Goal: Transaction & Acquisition: Purchase product/service

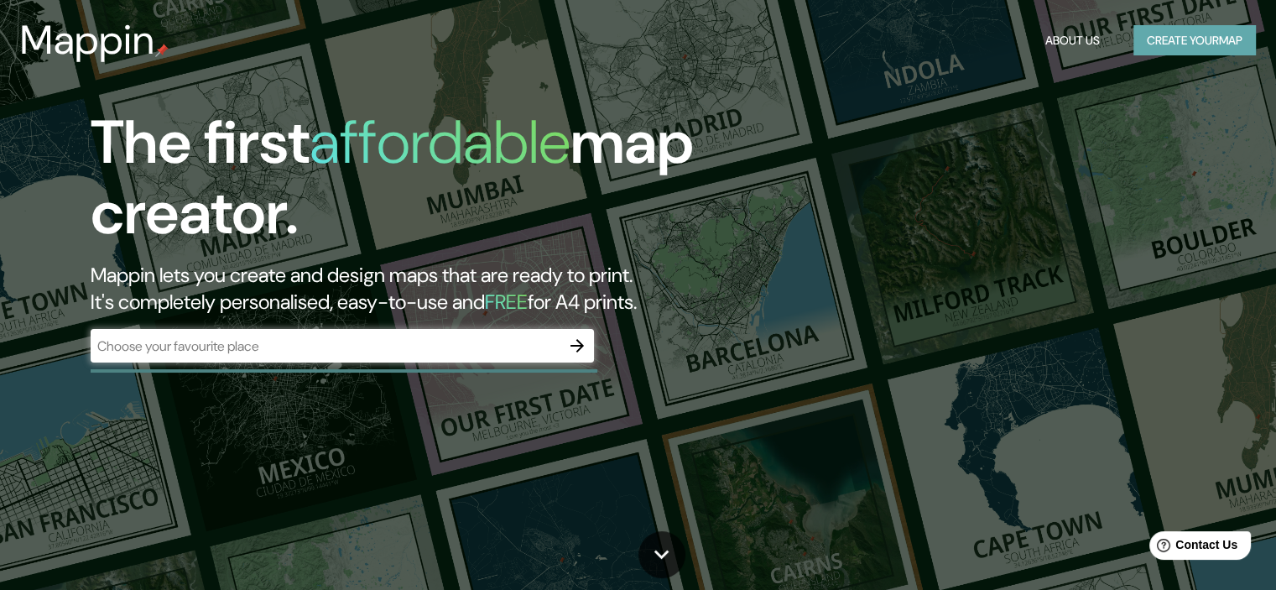
click at [1170, 46] on button "Create your map" at bounding box center [1194, 40] width 122 height 31
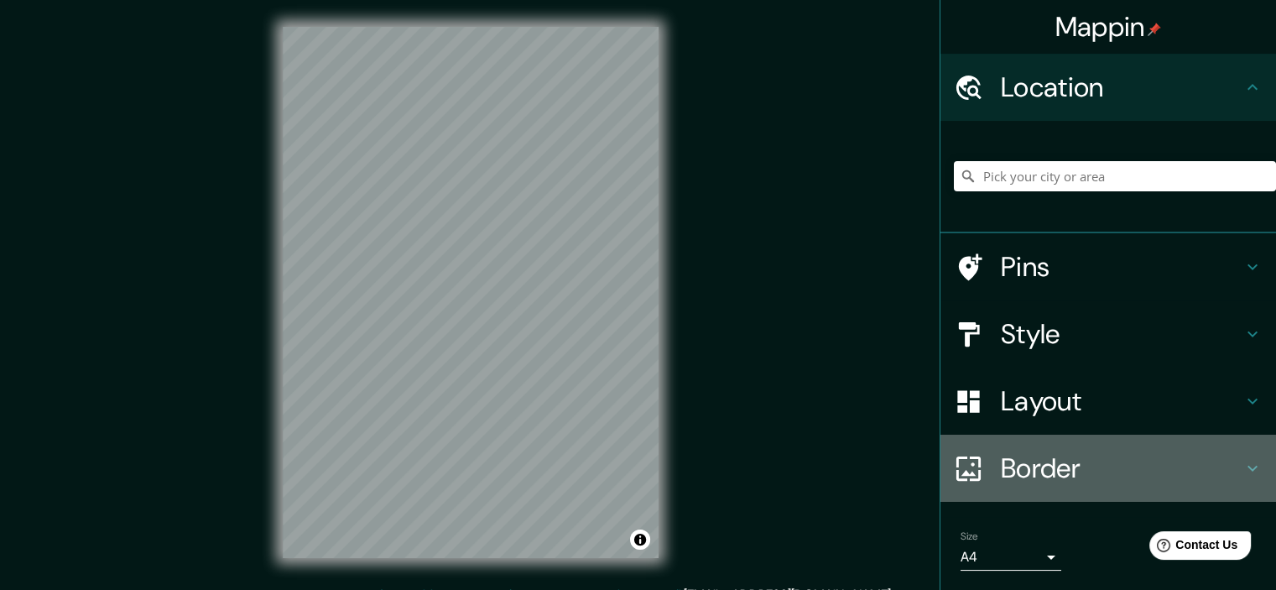
click at [1003, 462] on h4 "Border" at bounding box center [1122, 468] width 242 height 34
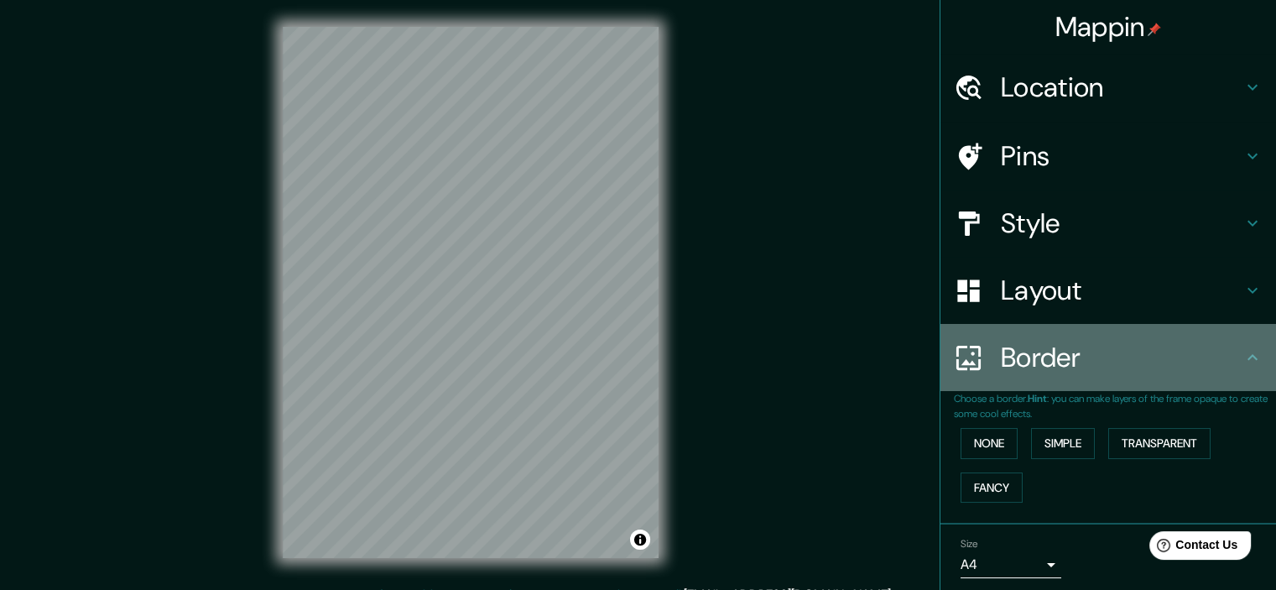
click at [1035, 365] on h4 "Border" at bounding box center [1122, 358] width 242 height 34
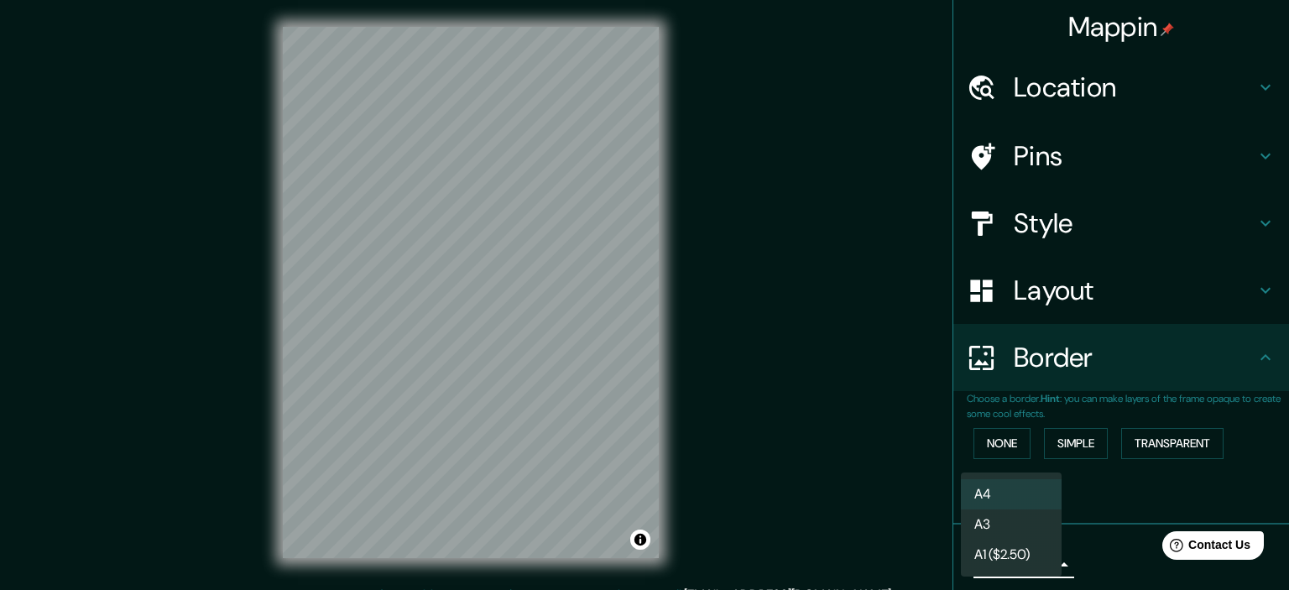
click at [1034, 572] on body "Mappin Location Pins Style Layout Border Choose a border. Hint : you can make l…" at bounding box center [644, 295] width 1289 height 590
click at [1034, 512] on li "A3" at bounding box center [1011, 524] width 101 height 30
type input "a4"
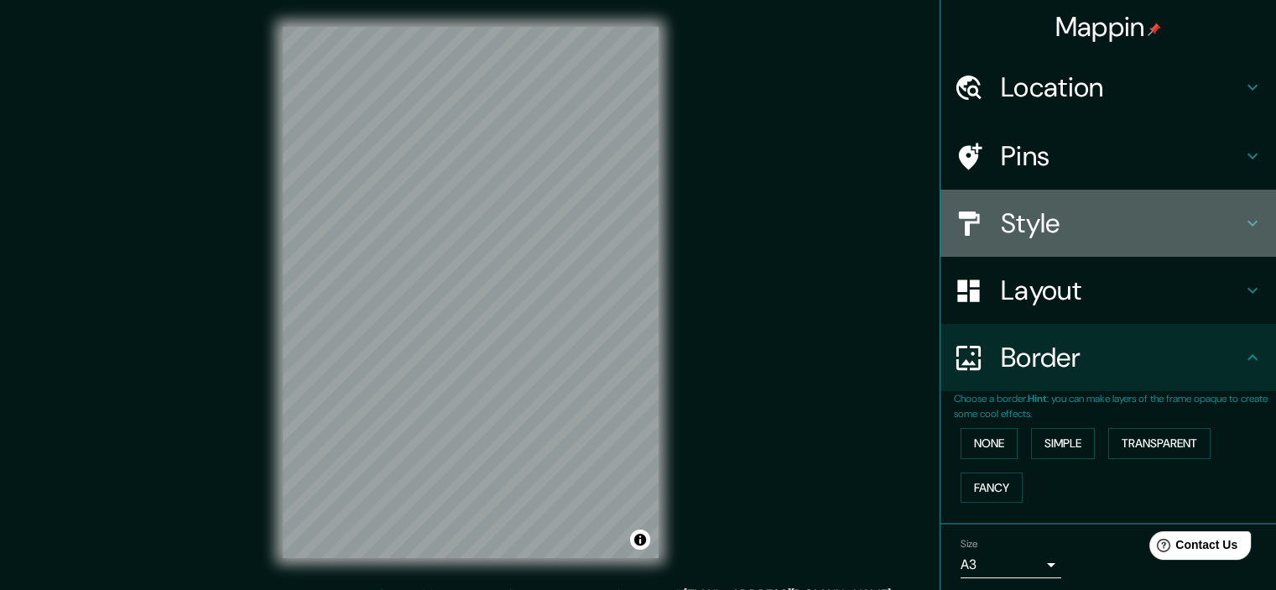
click at [1010, 227] on h4 "Style" at bounding box center [1122, 223] width 242 height 34
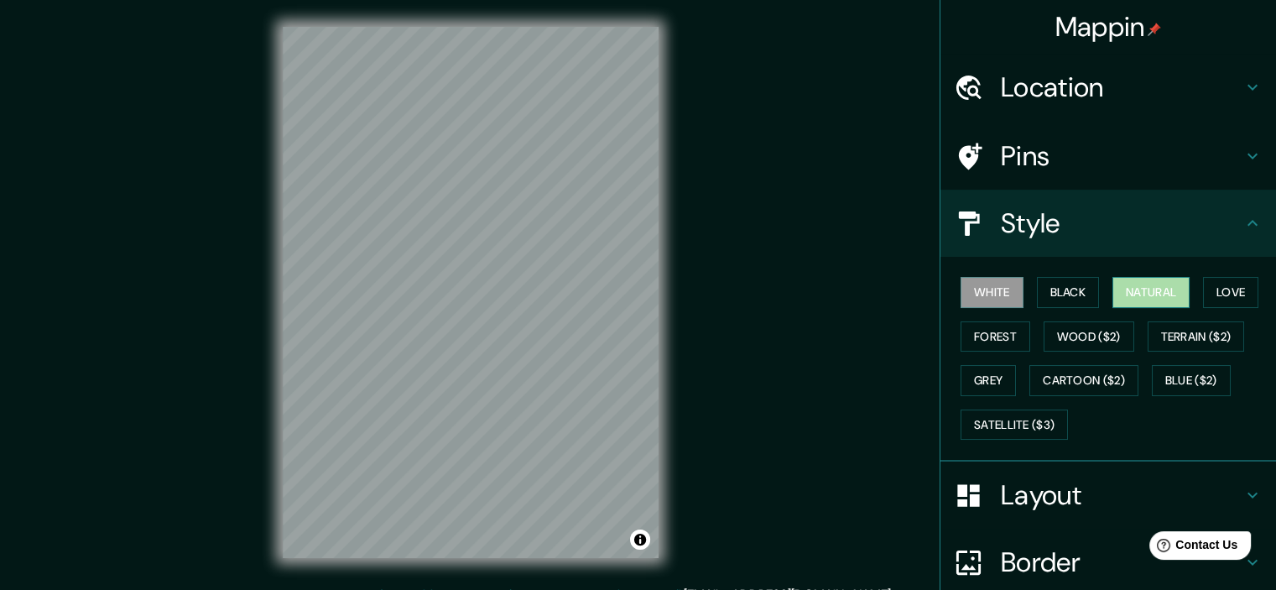
click at [1140, 298] on button "Natural" at bounding box center [1150, 292] width 77 height 31
click at [1074, 284] on button "Black" at bounding box center [1068, 292] width 63 height 31
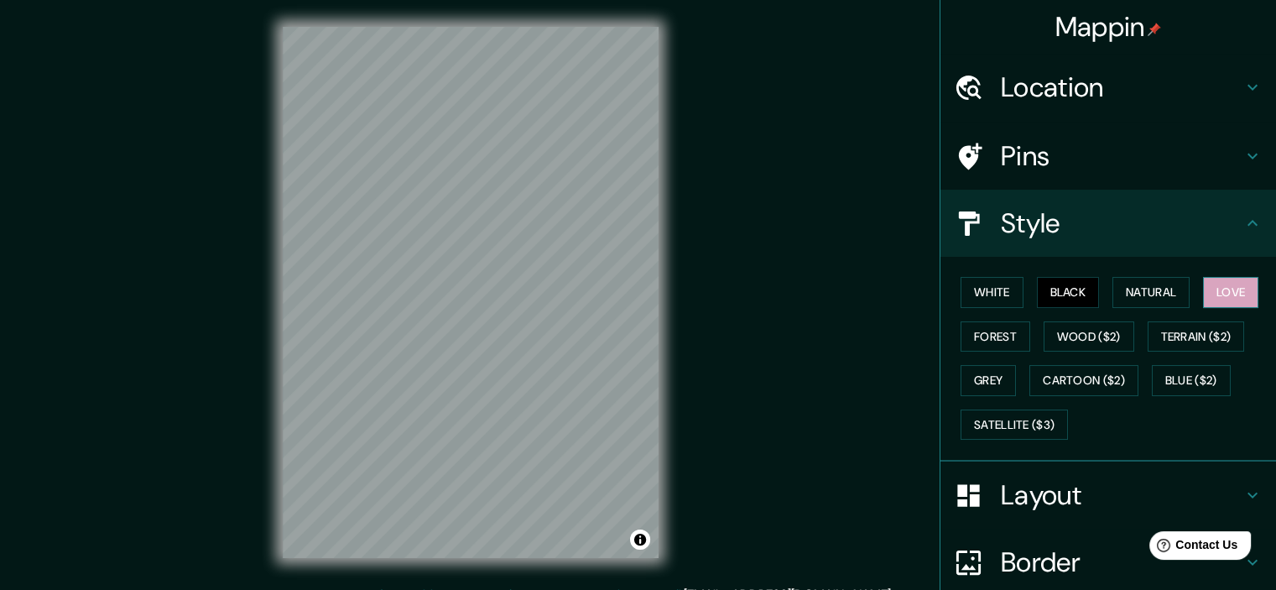
click at [1203, 288] on button "Love" at bounding box center [1230, 292] width 55 height 31
click at [1146, 294] on button "Natural" at bounding box center [1150, 292] width 77 height 31
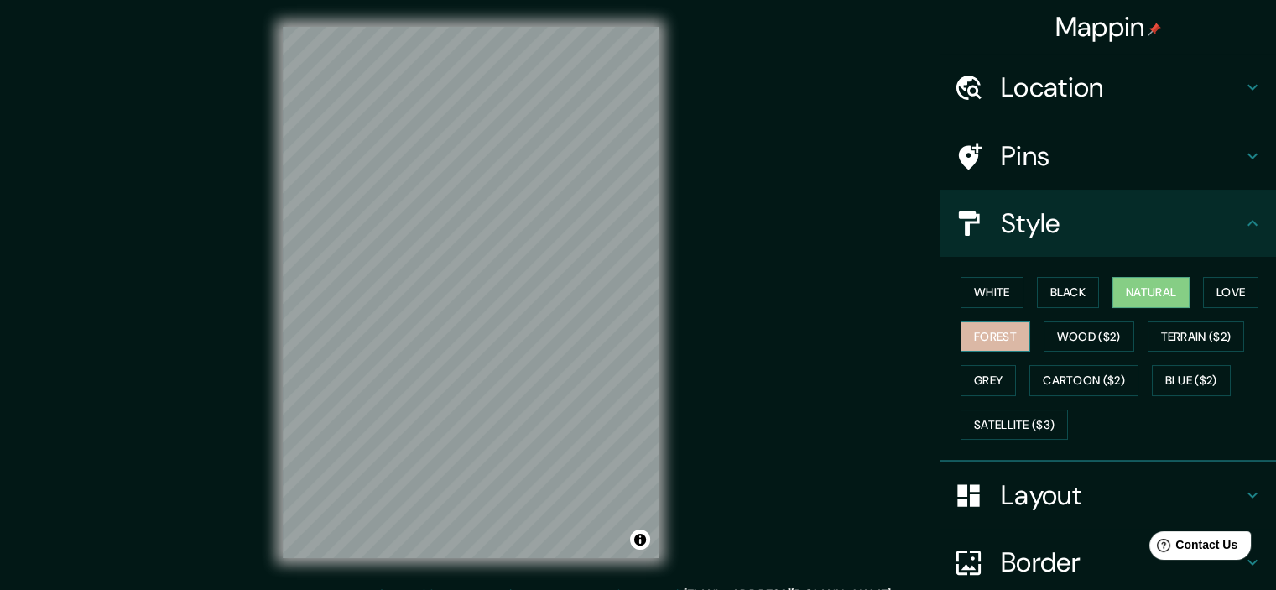
click at [982, 339] on button "Forest" at bounding box center [996, 336] width 70 height 31
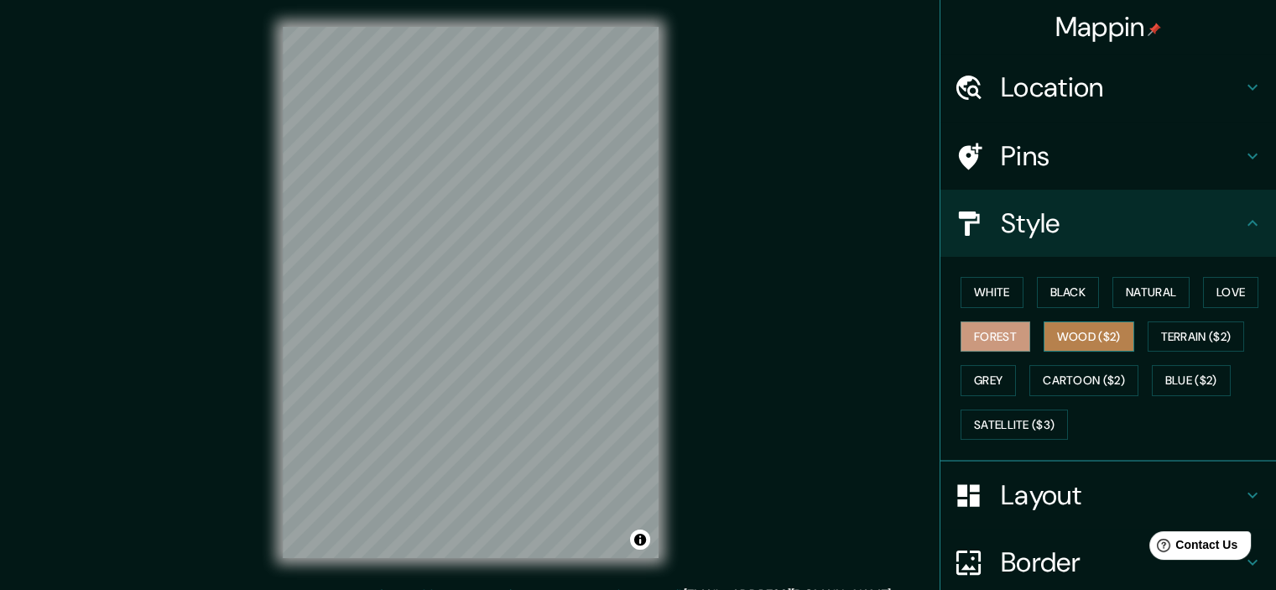
click at [1044, 341] on button "Wood ($2)" at bounding box center [1089, 336] width 91 height 31
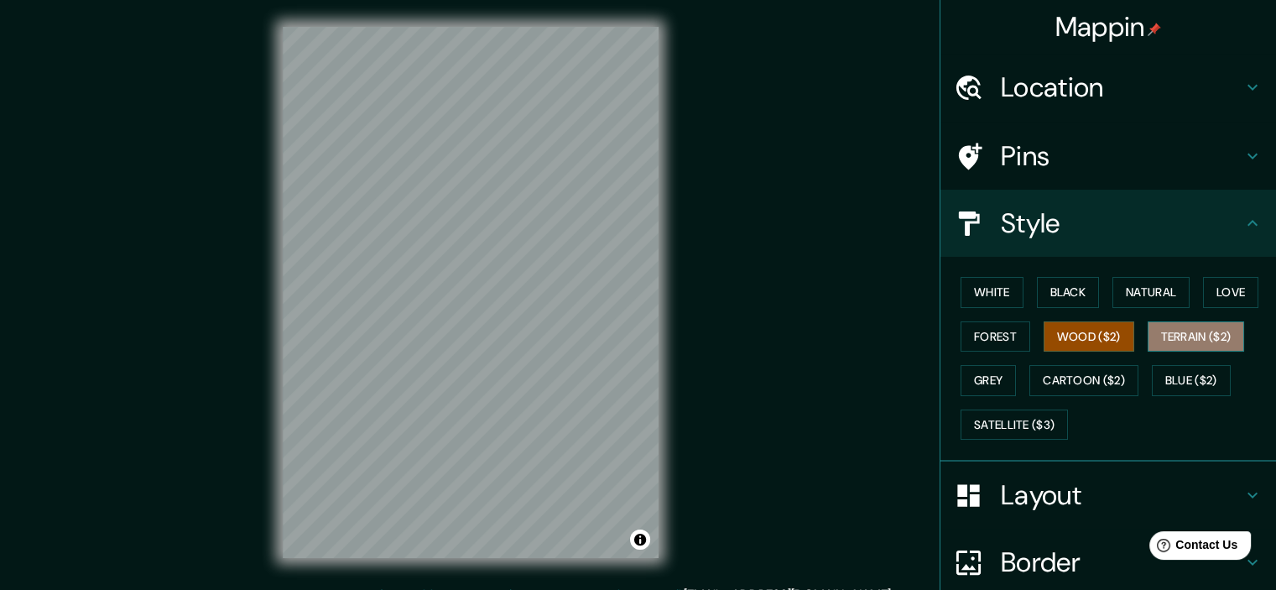
click at [1159, 336] on button "Terrain ($2)" at bounding box center [1196, 336] width 97 height 31
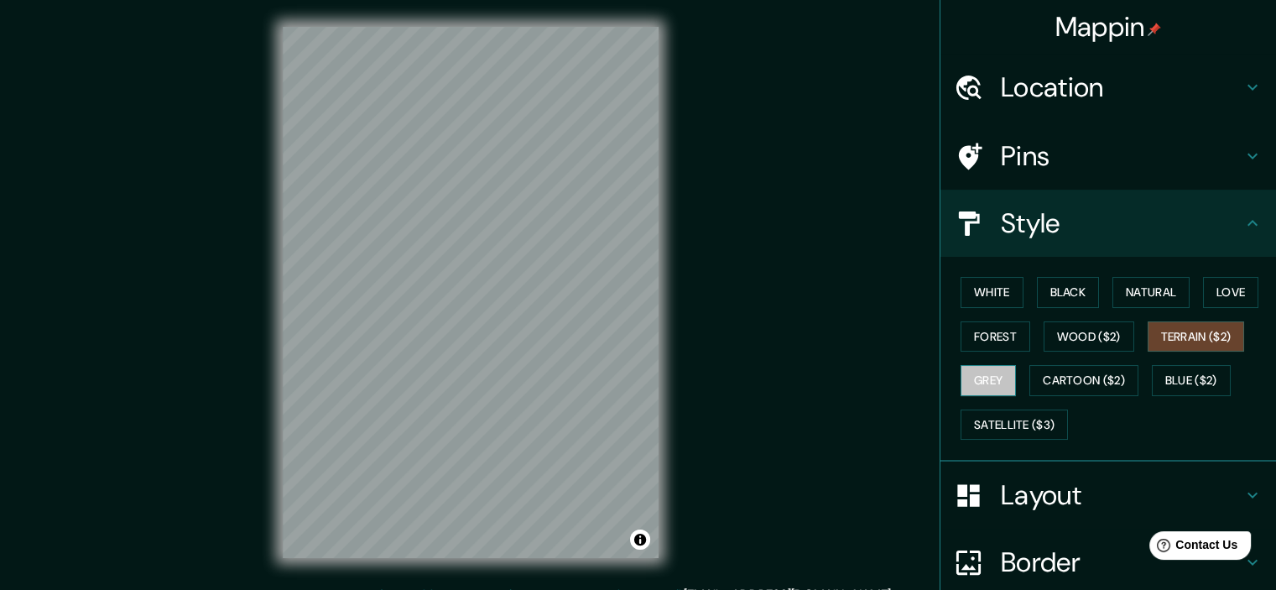
click at [987, 380] on button "Grey" at bounding box center [988, 380] width 55 height 31
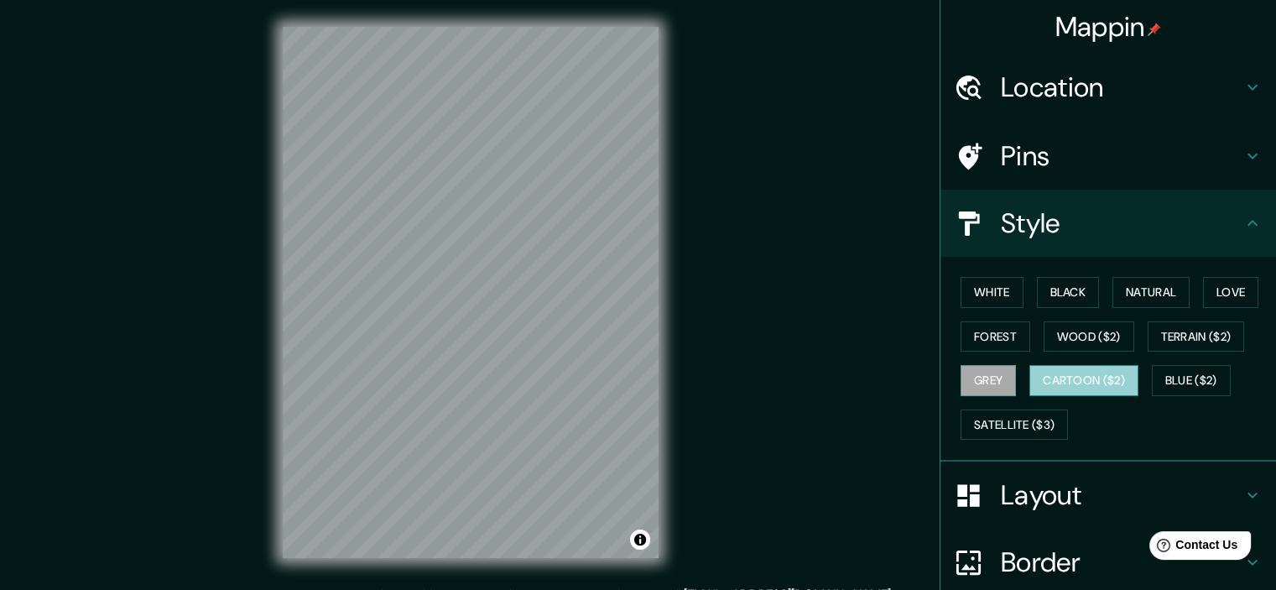
click at [1057, 375] on button "Cartoon ($2)" at bounding box center [1083, 380] width 109 height 31
click at [985, 295] on button "White" at bounding box center [992, 292] width 63 height 31
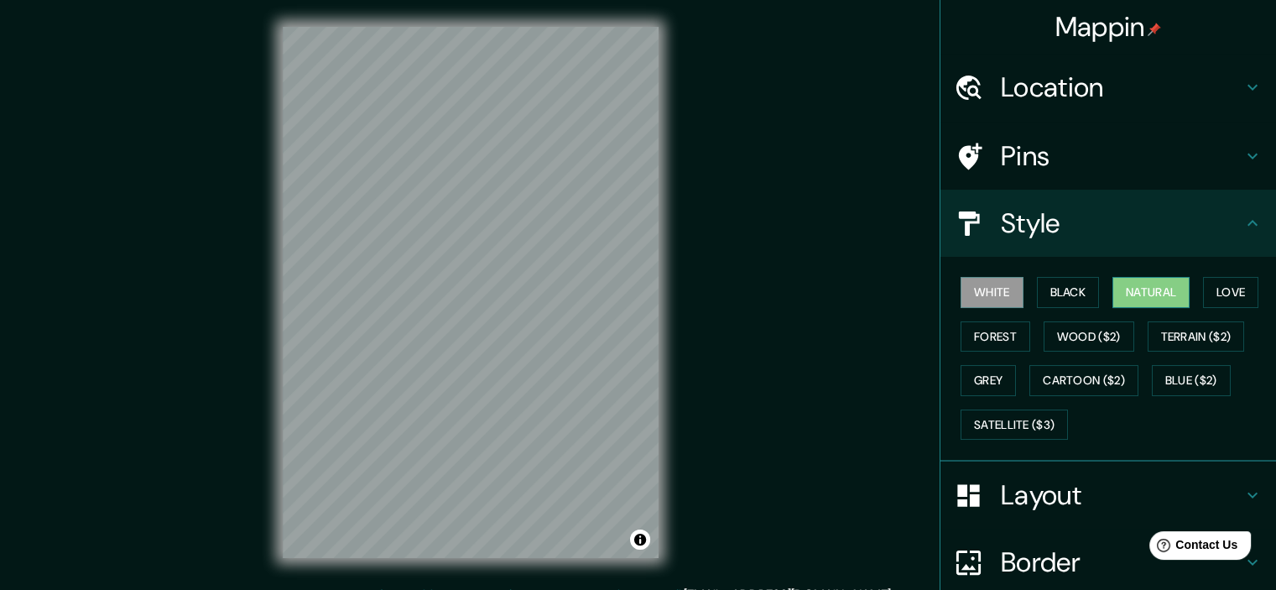
click at [1146, 284] on button "Natural" at bounding box center [1150, 292] width 77 height 31
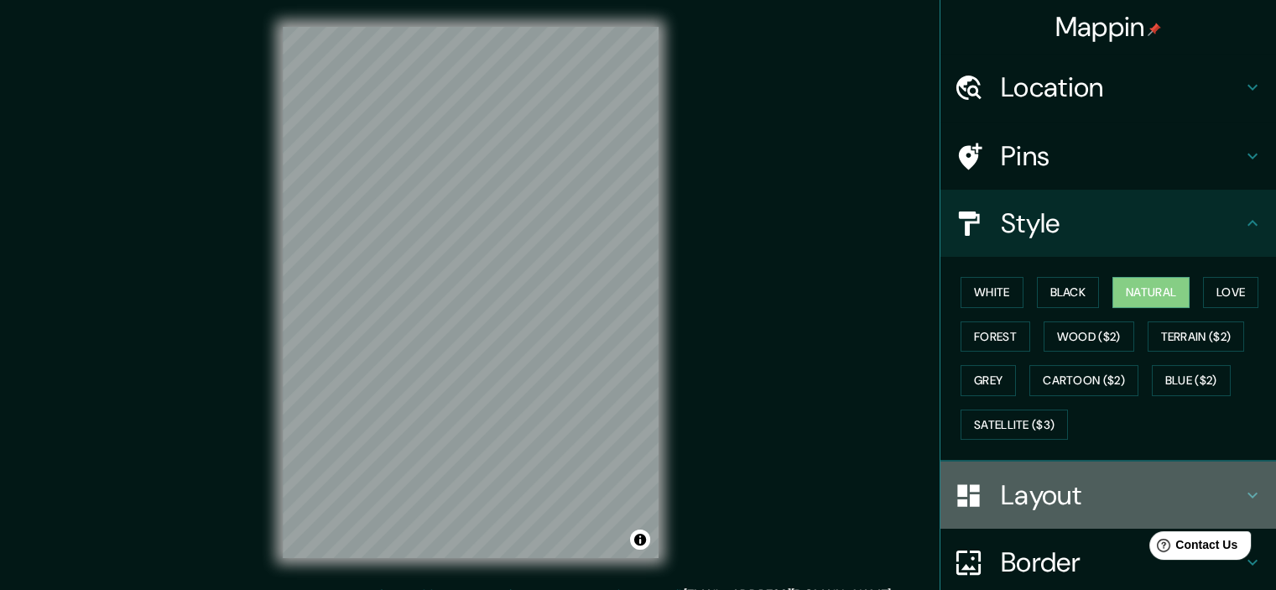
click at [1031, 505] on h4 "Layout" at bounding box center [1122, 495] width 242 height 34
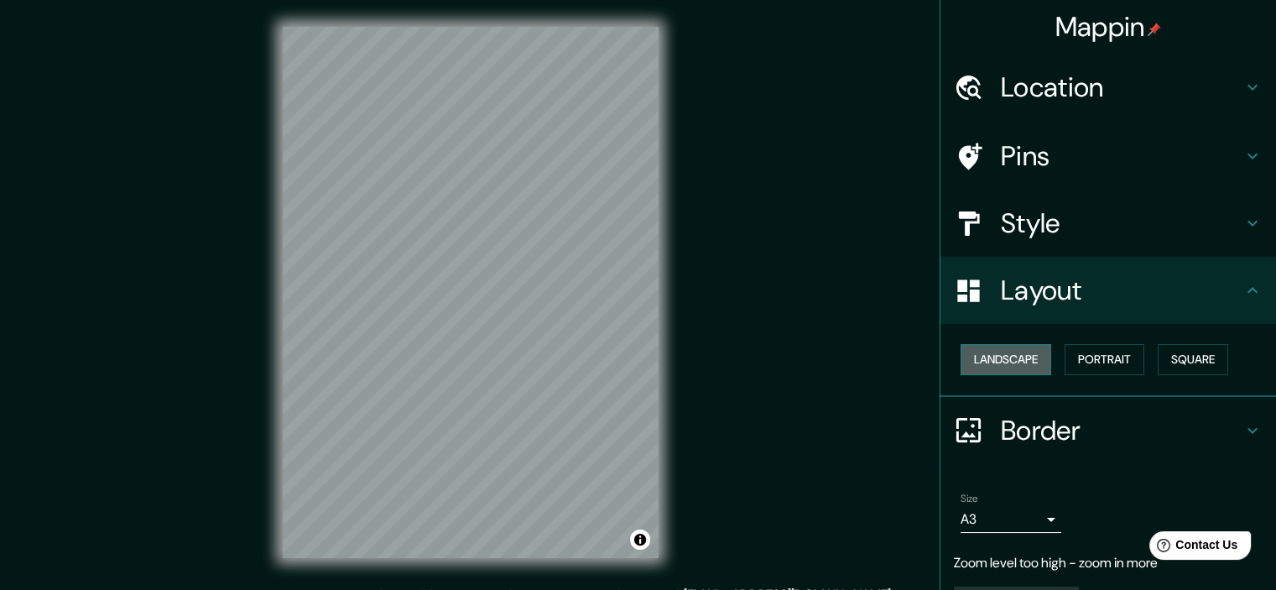
click at [1013, 348] on button "Landscape" at bounding box center [1006, 359] width 91 height 31
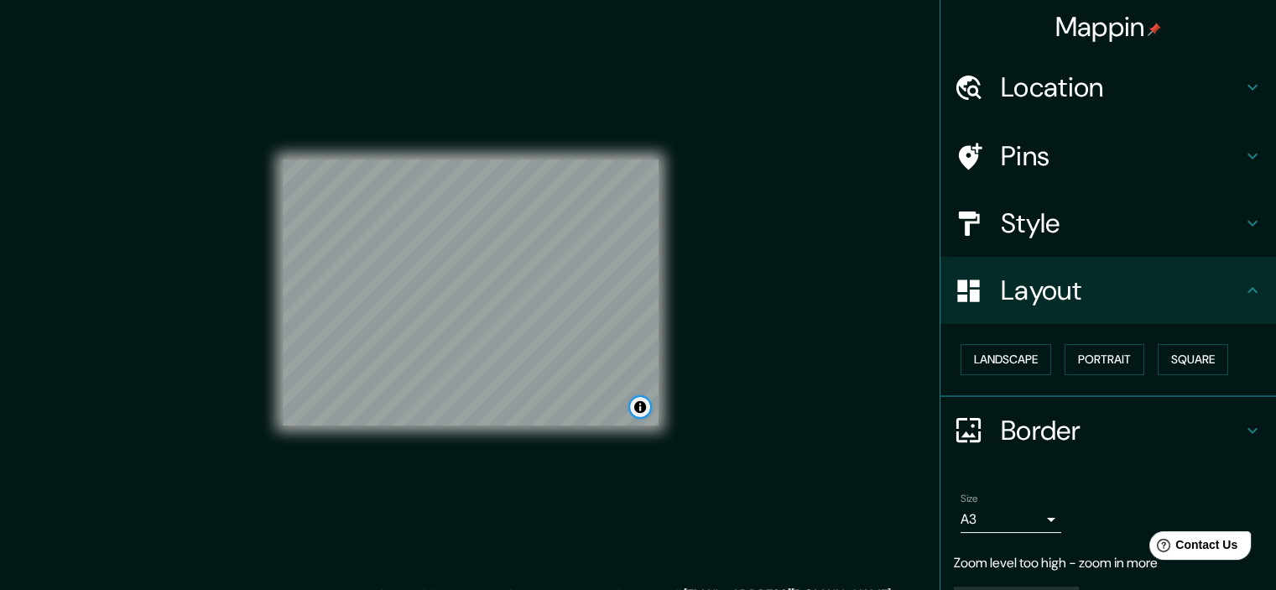
click at [641, 406] on button "Toggle attribution" at bounding box center [640, 407] width 20 height 20
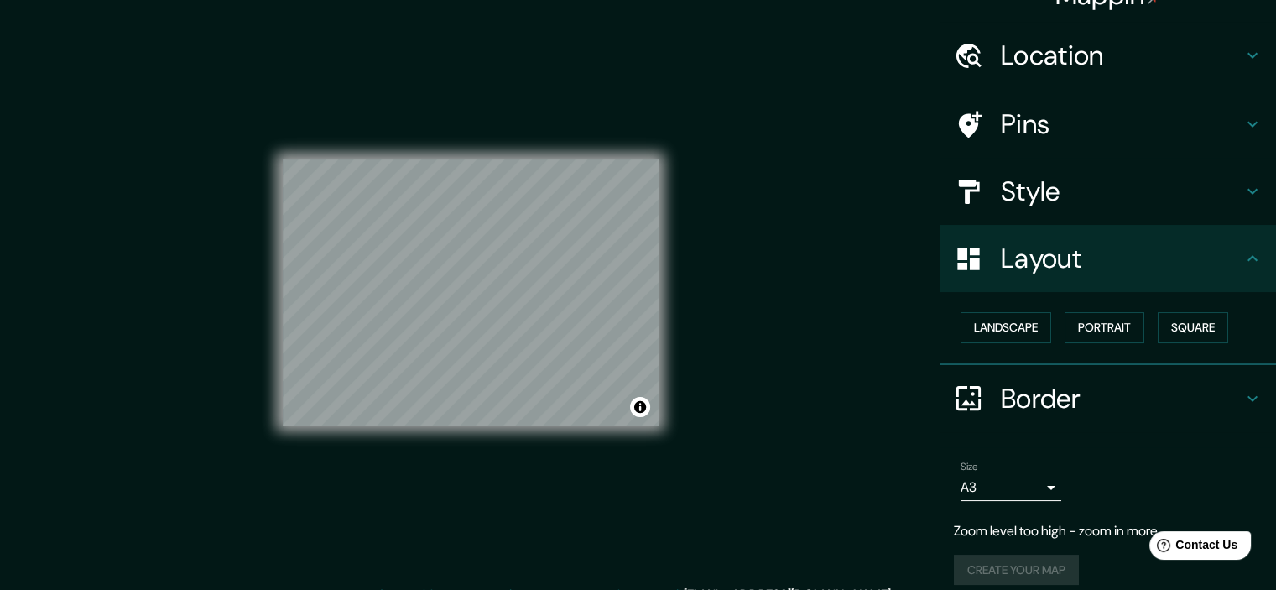
scroll to position [45, 0]
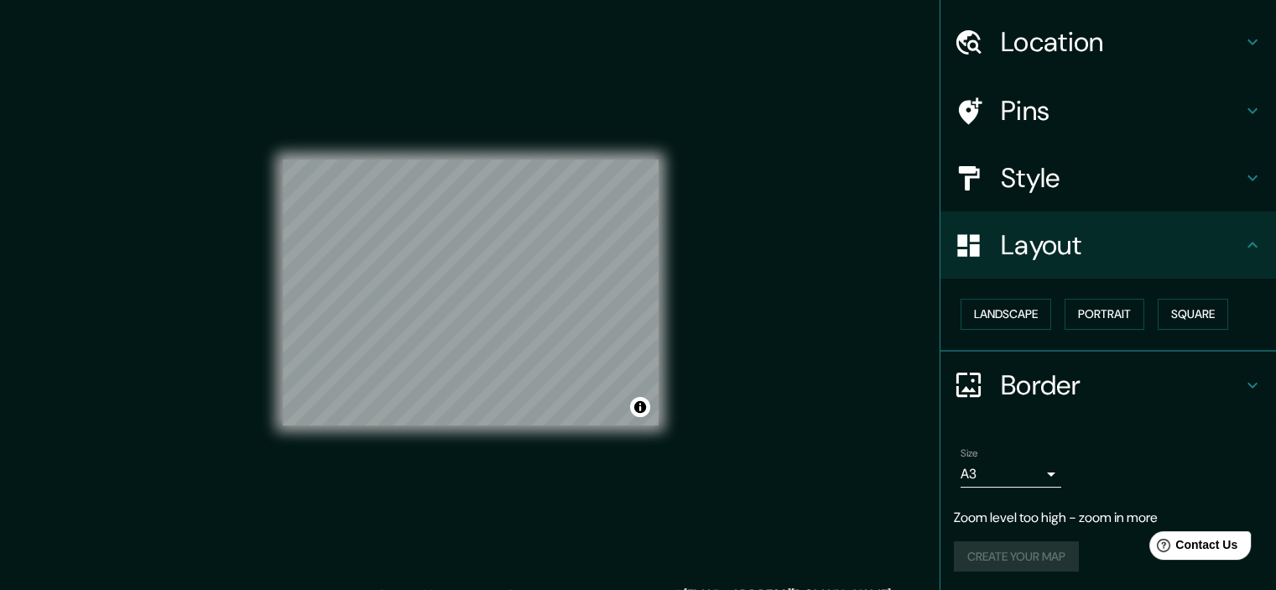
click at [1061, 524] on p "Zoom level too high - zoom in more" at bounding box center [1108, 518] width 309 height 20
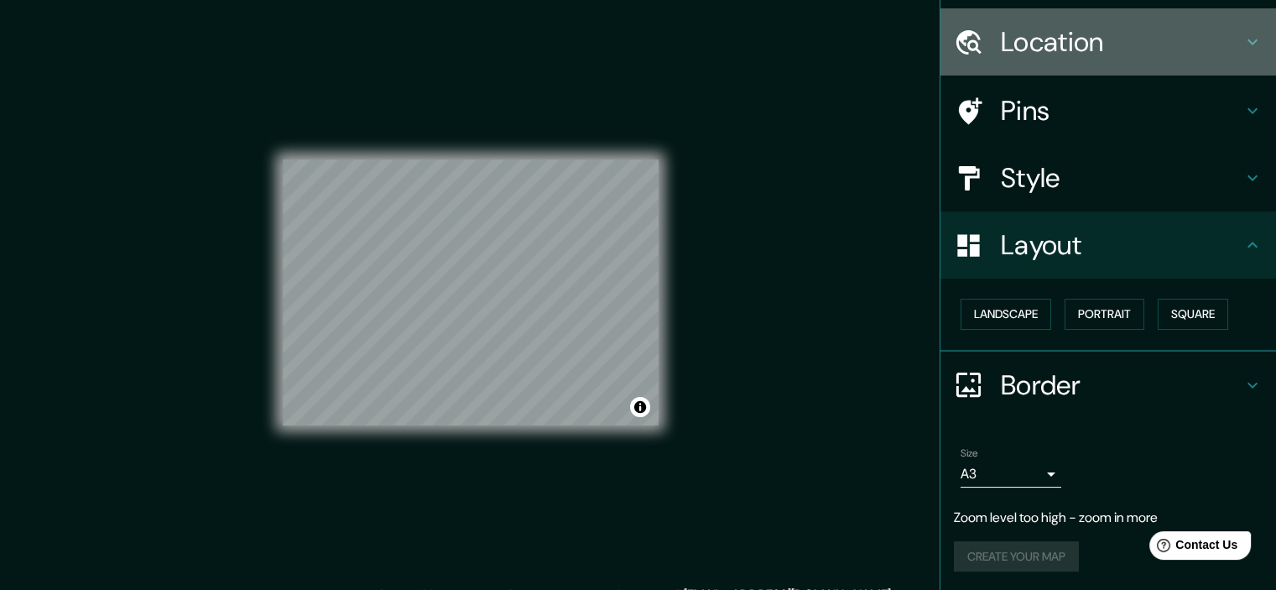
click at [1069, 36] on h4 "Location" at bounding box center [1122, 42] width 242 height 34
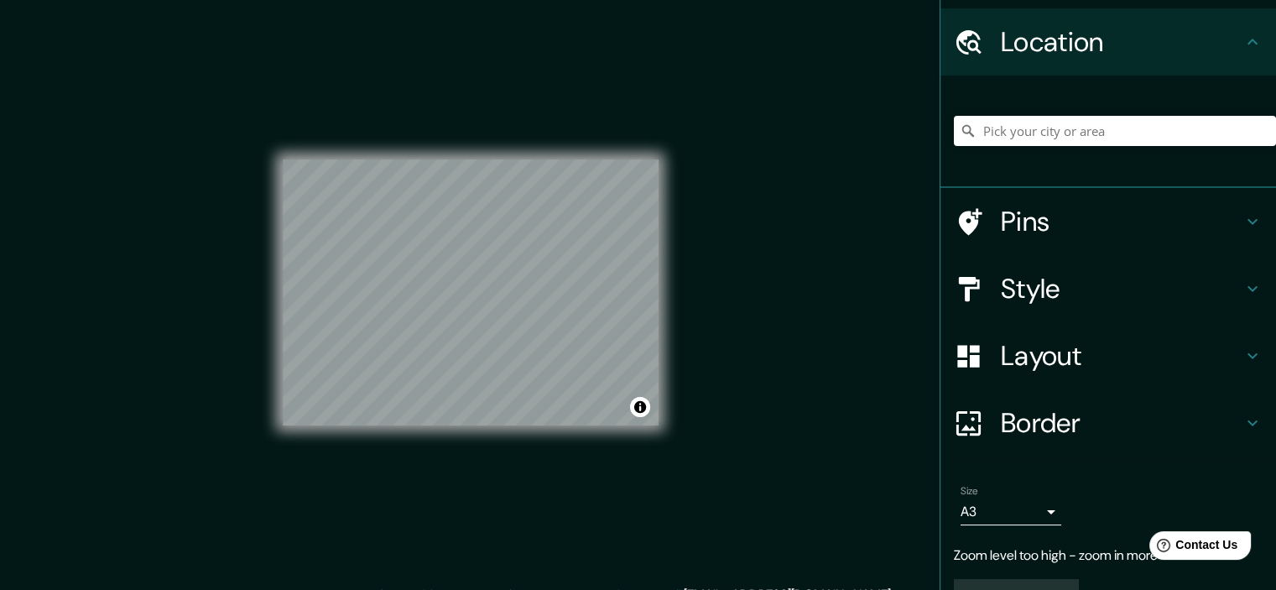
click at [1069, 36] on h4 "Location" at bounding box center [1122, 42] width 242 height 34
click at [1243, 46] on icon at bounding box center [1253, 42] width 20 height 20
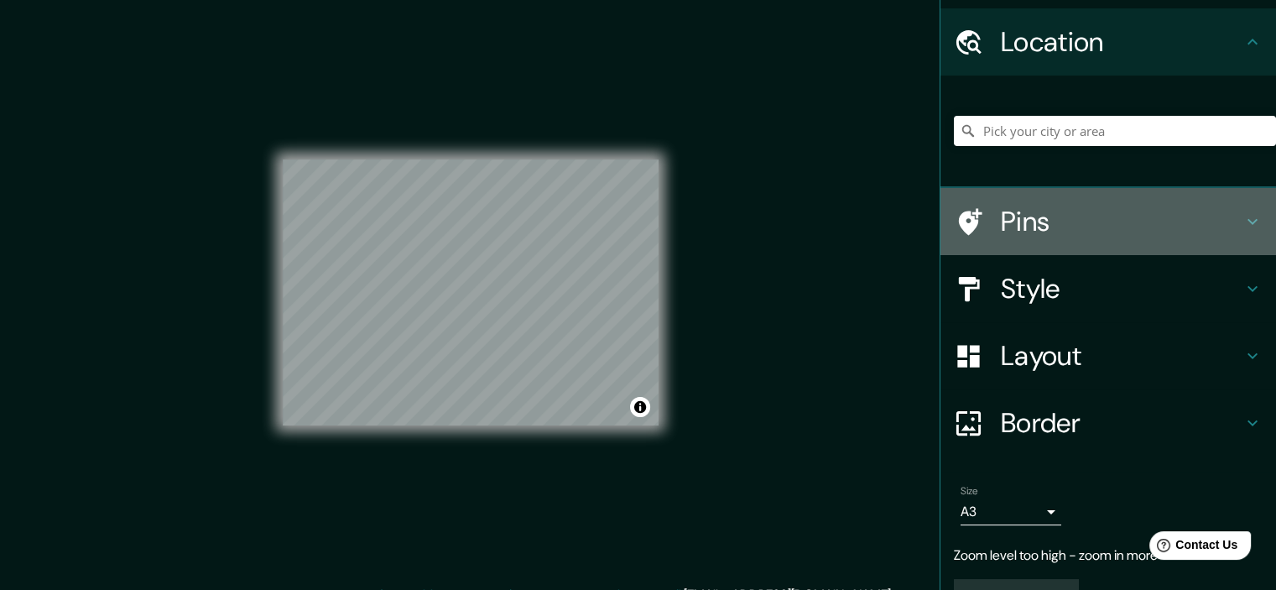
click at [1002, 220] on h4 "Pins" at bounding box center [1122, 222] width 242 height 34
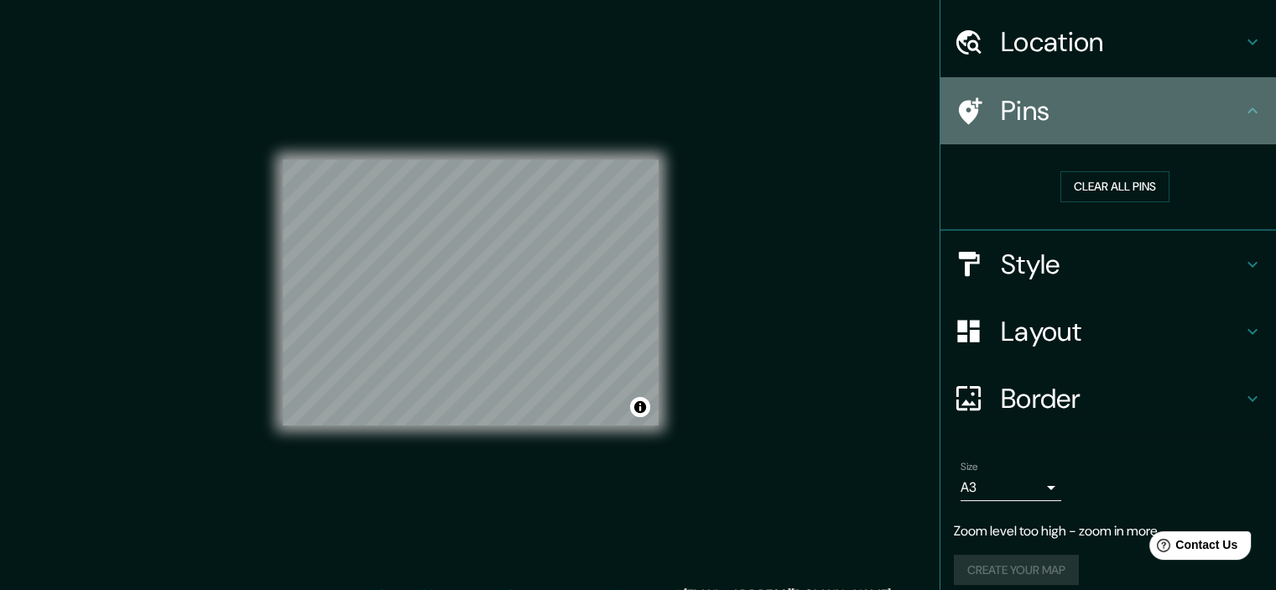
click at [1021, 115] on h4 "Pins" at bounding box center [1122, 111] width 242 height 34
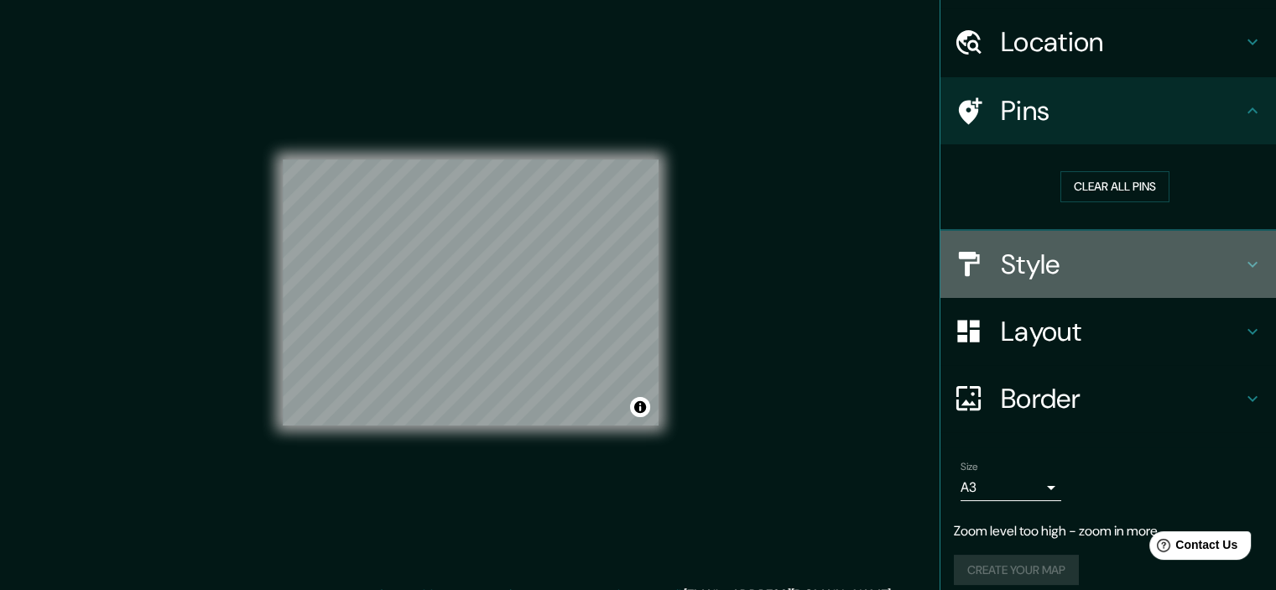
click at [1114, 284] on div "Style" at bounding box center [1109, 264] width 336 height 67
